Goal: Information Seeking & Learning: Check status

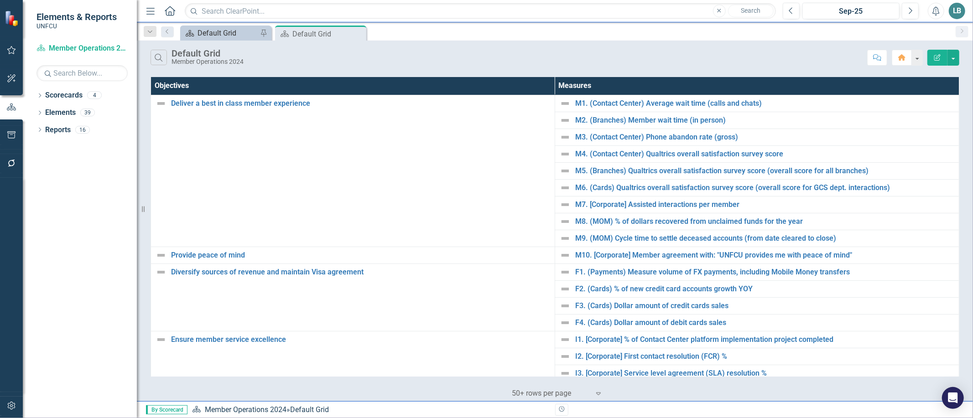
click at [225, 34] on div "Default Grid" at bounding box center [228, 32] width 60 height 11
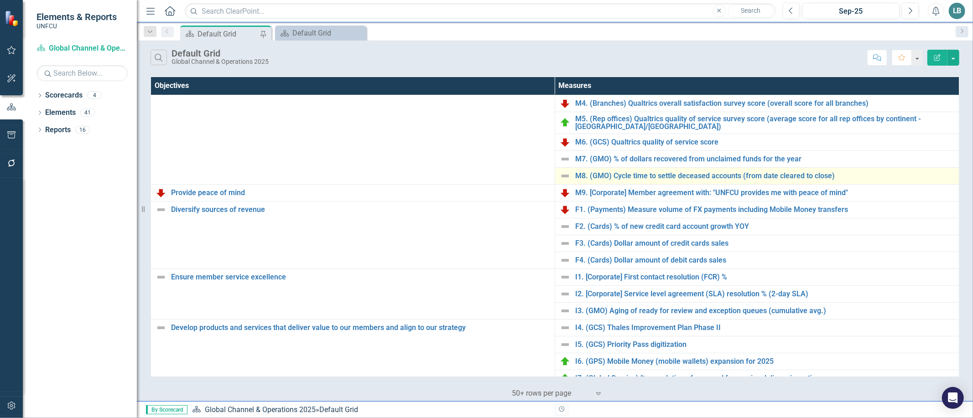
scroll to position [101, 0]
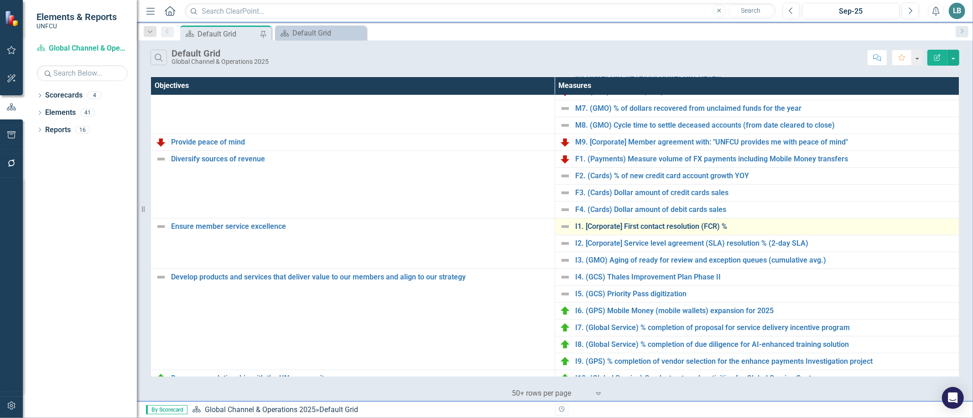
click at [703, 227] on link "I1. [Corporate] First contact resolution (FCR) %" at bounding box center [764, 227] width 379 height 8
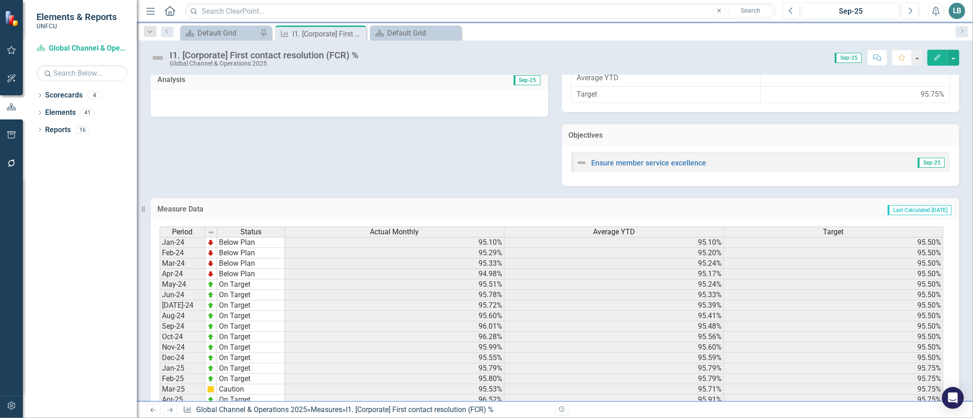
scroll to position [370, 0]
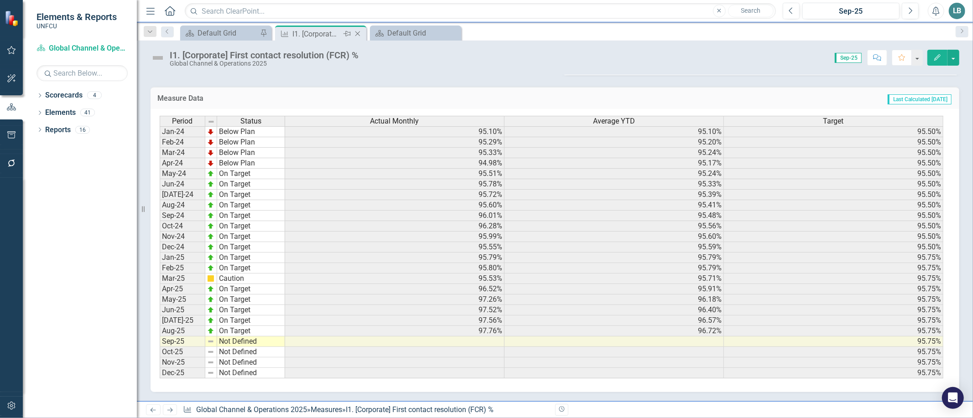
click at [358, 33] on icon "Close" at bounding box center [357, 33] width 9 height 7
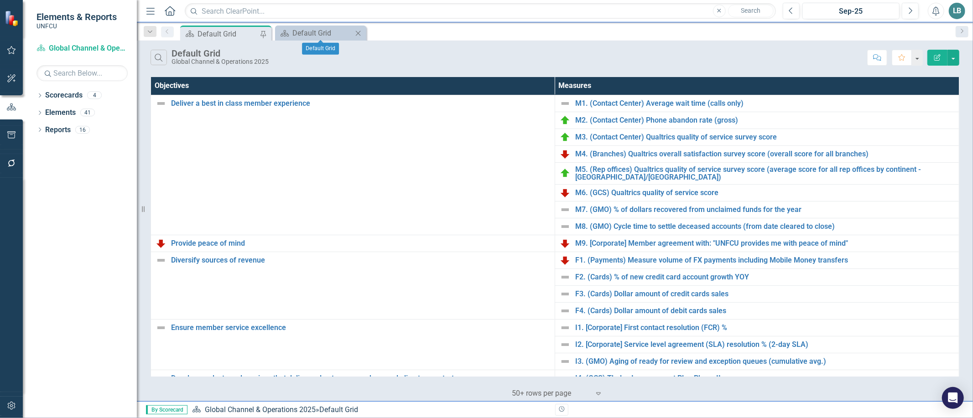
click at [361, 33] on icon "Close" at bounding box center [358, 33] width 9 height 7
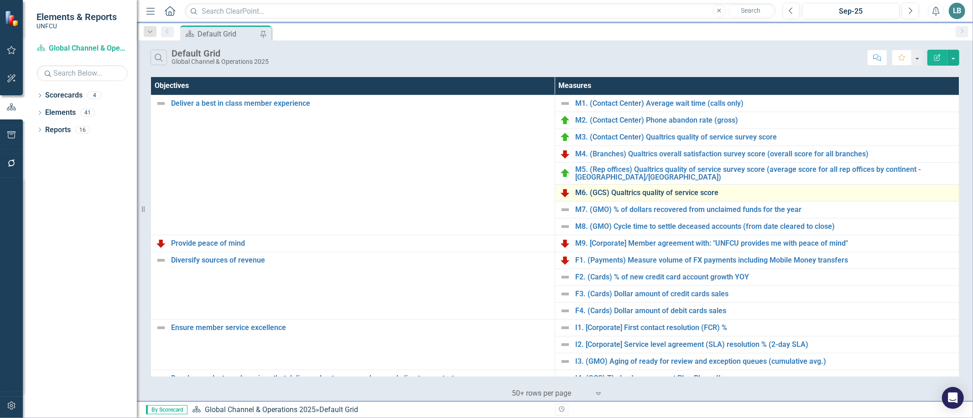
scroll to position [152, 0]
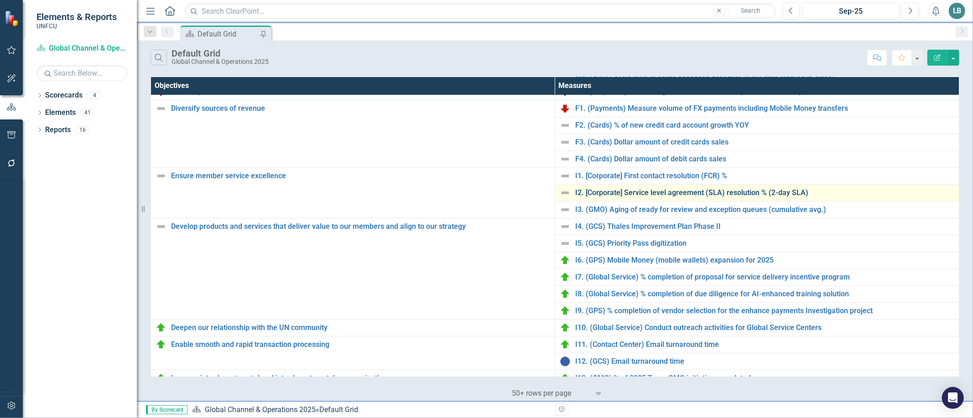
click at [644, 193] on link "I2. [Corporate] Service level agreement (SLA) resolution % (2-day SLA)" at bounding box center [764, 193] width 379 height 8
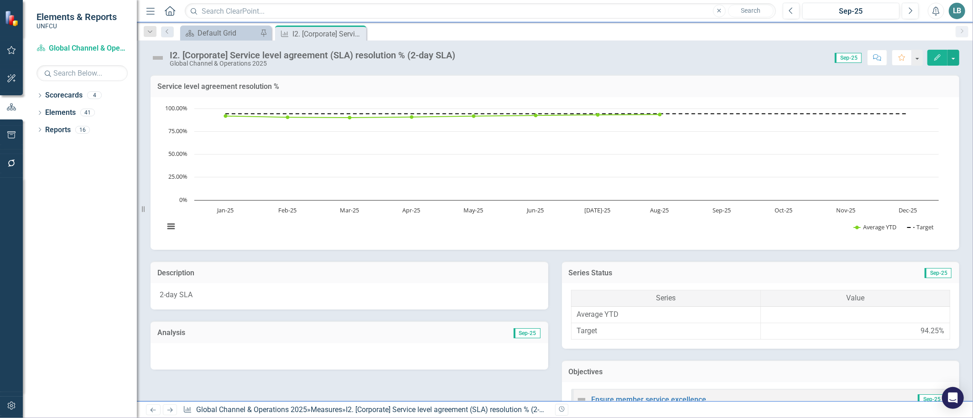
scroll to position [353, 0]
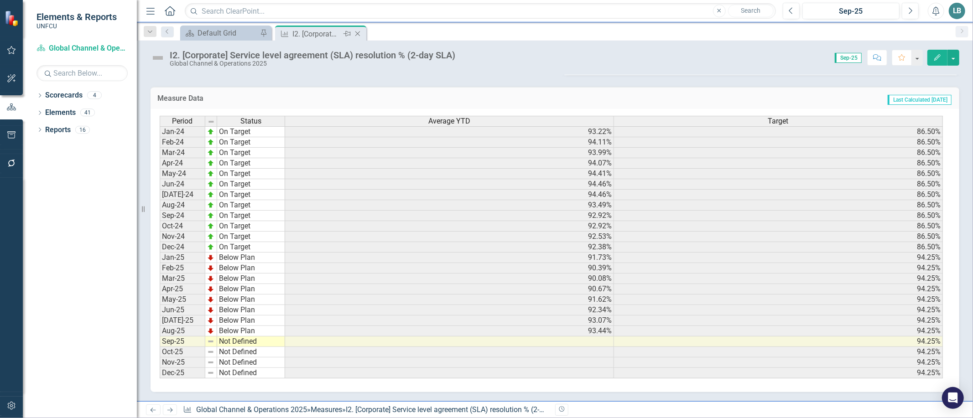
click at [358, 35] on icon "Close" at bounding box center [357, 33] width 9 height 7
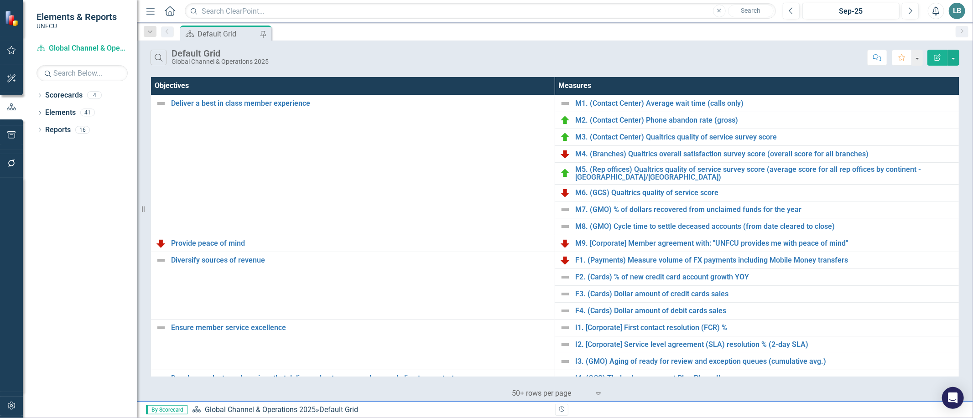
scroll to position [231, 0]
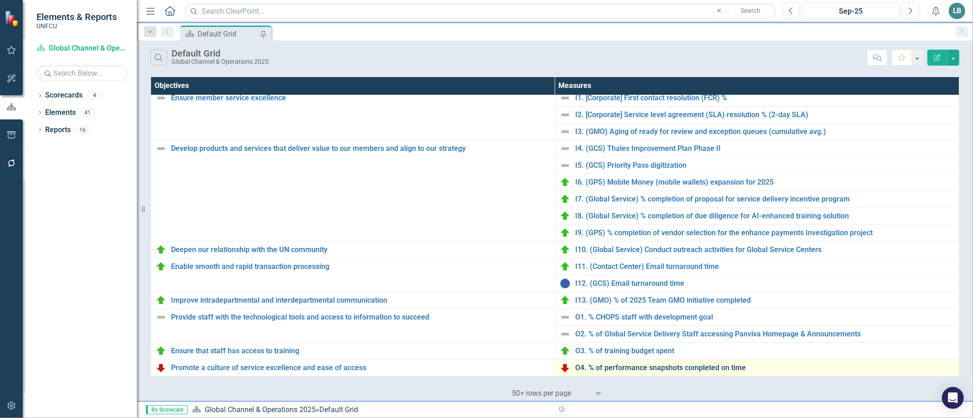
click at [599, 368] on link "O4. % of performance snapshots completed on time" at bounding box center [764, 368] width 379 height 8
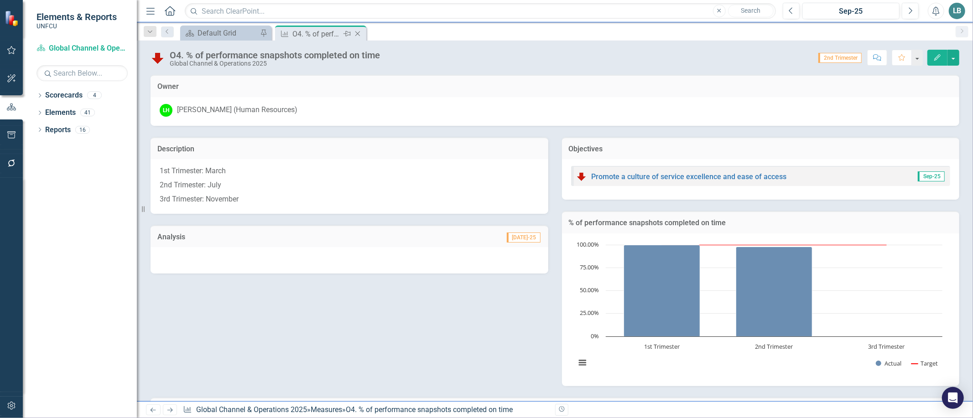
click at [357, 34] on icon at bounding box center [358, 33] width 5 height 5
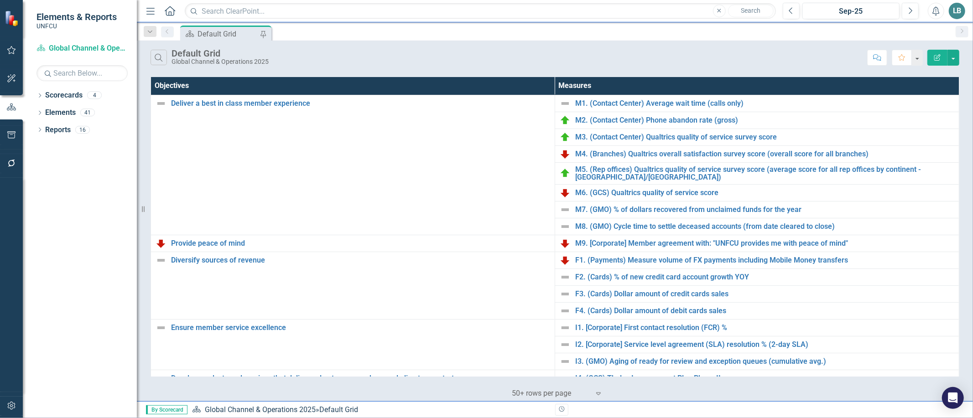
scroll to position [231, 0]
